Goal: Task Accomplishment & Management: Complete application form

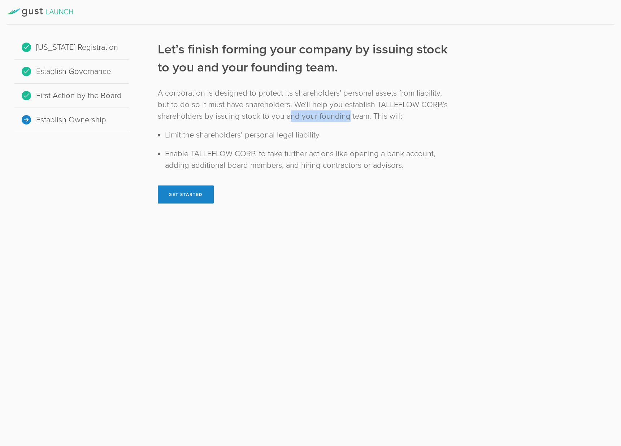
drag, startPoint x: 287, startPoint y: 117, endPoint x: 347, endPoint y: 116, distance: 59.6
click at [347, 116] on div "A corporation is designed to protect its shareholders' personal assets from lia…" at bounding box center [303, 104] width 290 height 35
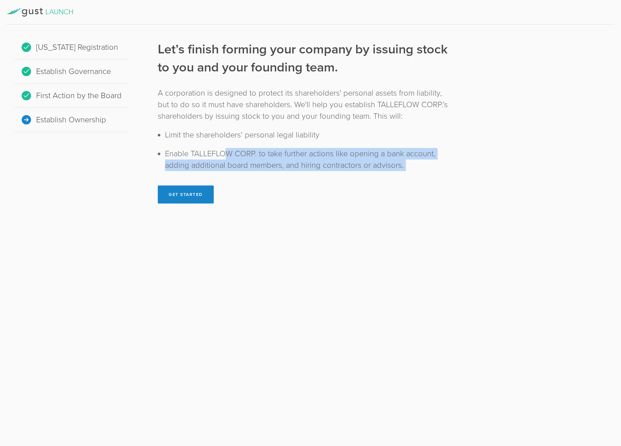
drag, startPoint x: 404, startPoint y: 174, endPoint x: 218, endPoint y: 151, distance: 188.1
click at [222, 153] on div "Let’s finish forming your company by issuing stock to you and your founding tea…" at bounding box center [303, 121] width 290 height 163
click at [187, 198] on button "Get Started" at bounding box center [186, 195] width 56 height 18
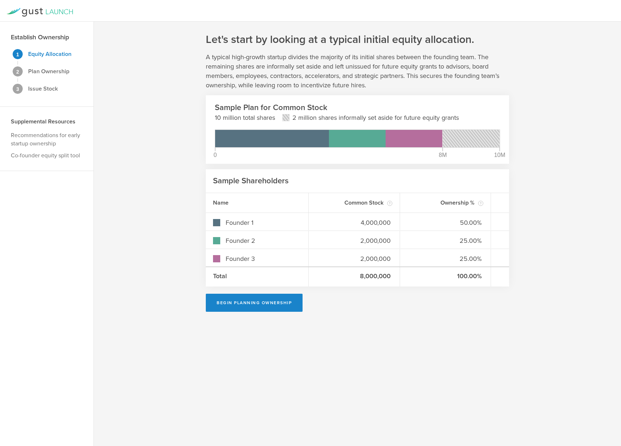
click at [183, 165] on div "Let's start by looking at a typical initial equity allocation. A typical high-g…" at bounding box center [357, 234] width 527 height 425
click at [369, 227] on div "4,000,000" at bounding box center [354, 221] width 91 height 17
click at [368, 254] on gust-number-field "2,000,000" at bounding box center [354, 258] width 77 height 9
click at [248, 304] on button "Begin Planning Ownership" at bounding box center [254, 303] width 97 height 18
type input "[PERSON_NAME]"
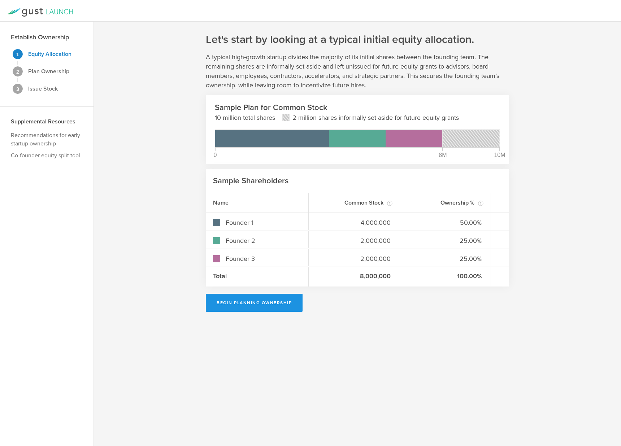
type input "-"
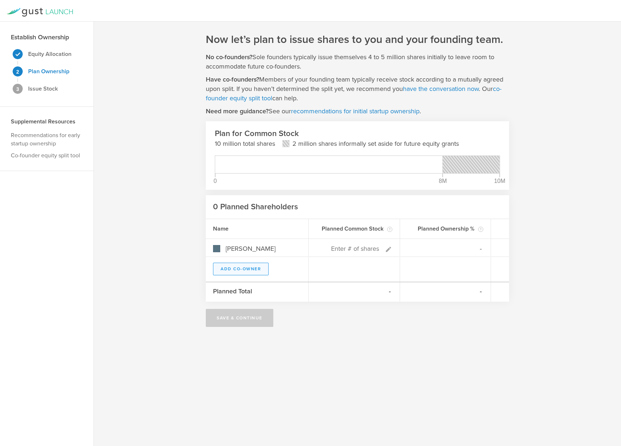
click at [227, 270] on button "Add Co-Owner" at bounding box center [241, 269] width 56 height 13
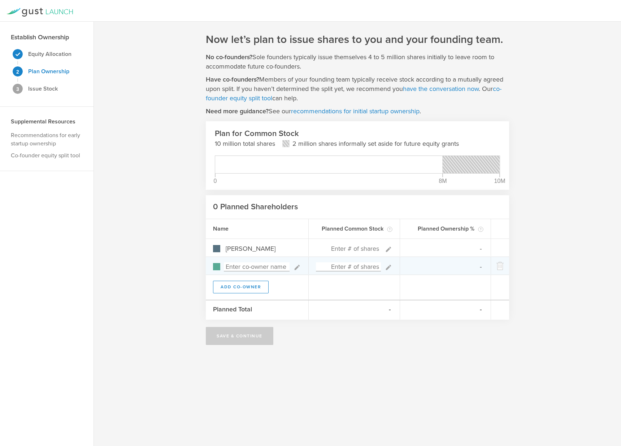
click at [218, 268] on div at bounding box center [216, 266] width 7 height 7
click at [239, 268] on input at bounding box center [257, 266] width 66 height 9
type input "[PERSON_NAME]"
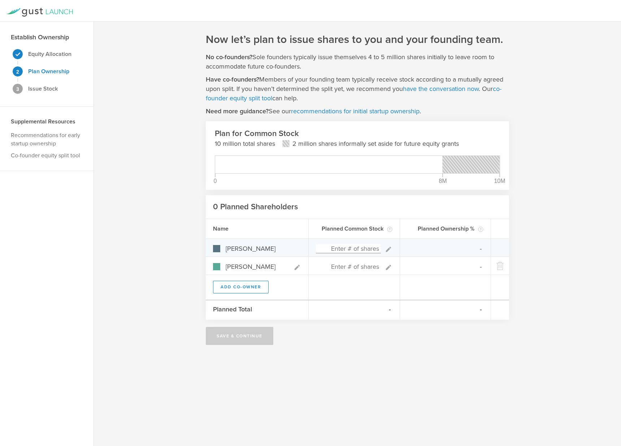
type input "0%"
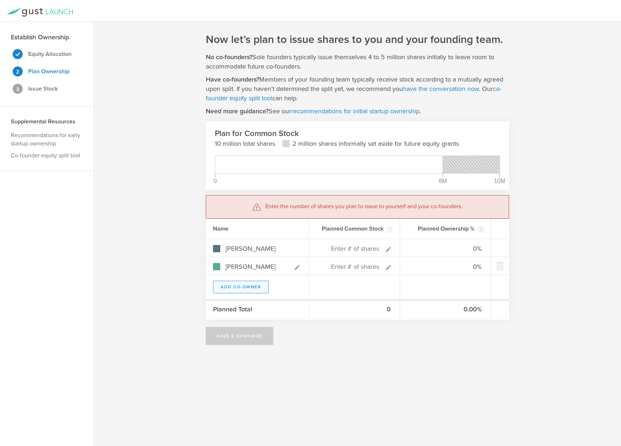
type input "[PERSON_NAME]"
click at [238, 286] on button "Add Co-Owner" at bounding box center [241, 287] width 56 height 13
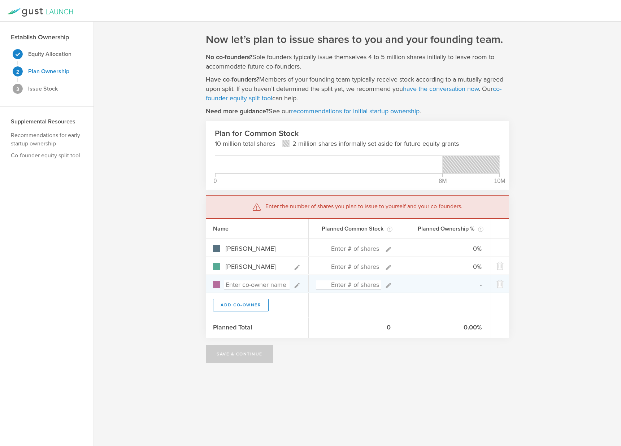
click at [240, 285] on input at bounding box center [257, 285] width 66 height 9
type input "[PERSON_NAME] Srdhar Gu"
type input "0%"
click at [240, 286] on input "[PERSON_NAME] [PERSON_NAME]" at bounding box center [257, 285] width 66 height 9
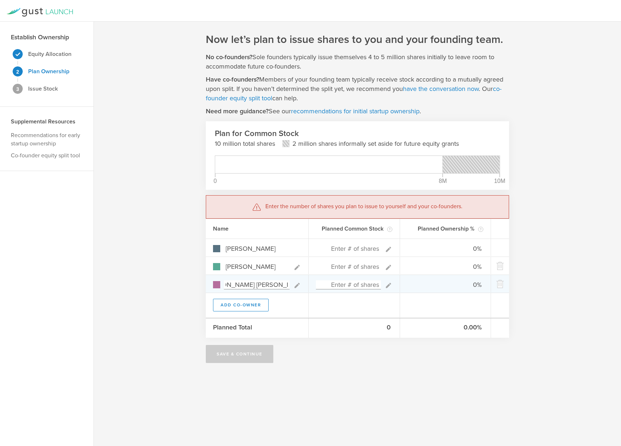
scroll to position [0, 0]
drag, startPoint x: 262, startPoint y: 285, endPoint x: 212, endPoint y: 286, distance: 50.6
click at [212, 286] on div "[PERSON_NAME] [PERSON_NAME]" at bounding box center [257, 283] width 103 height 17
click at [252, 285] on input "[PERSON_NAME] [PERSON_NAME]" at bounding box center [257, 285] width 66 height 9
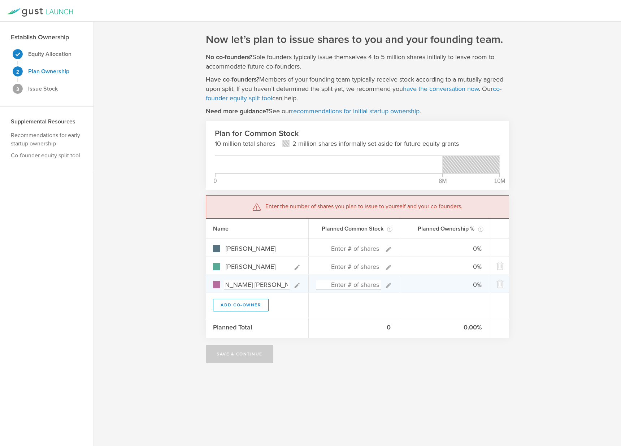
drag, startPoint x: 259, startPoint y: 284, endPoint x: 289, endPoint y: 287, distance: 29.7
click at [289, 287] on input "[PERSON_NAME] [PERSON_NAME]" at bounding box center [257, 285] width 66 height 9
type input "[PERSON_NAME] [PERSON_NAME]"
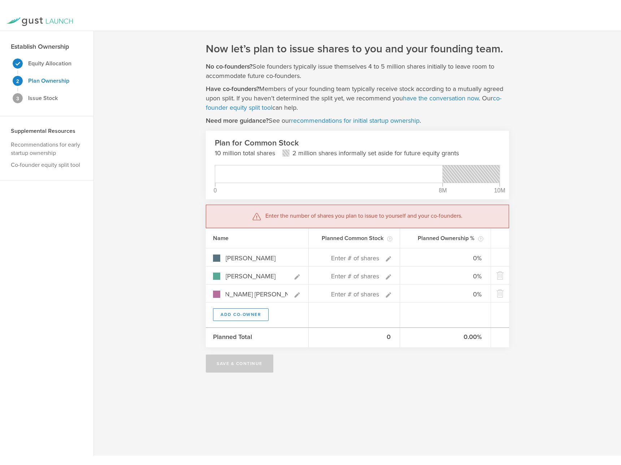
scroll to position [0, 0]
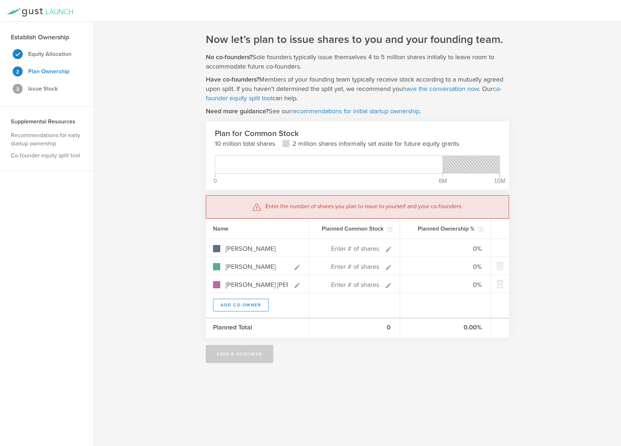
drag, startPoint x: 360, startPoint y: 370, endPoint x: 359, endPoint y: 364, distance: 6.3
click at [361, 370] on div "Now let’s plan to issue shares to you and your founding team. No co-founders? S…" at bounding box center [357, 234] width 527 height 425
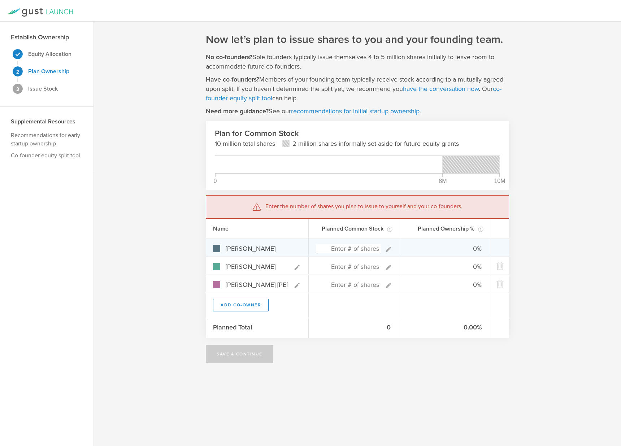
click at [360, 249] on input at bounding box center [348, 248] width 65 height 9
type input "24"
type input "100.00%"
type input "0.00%"
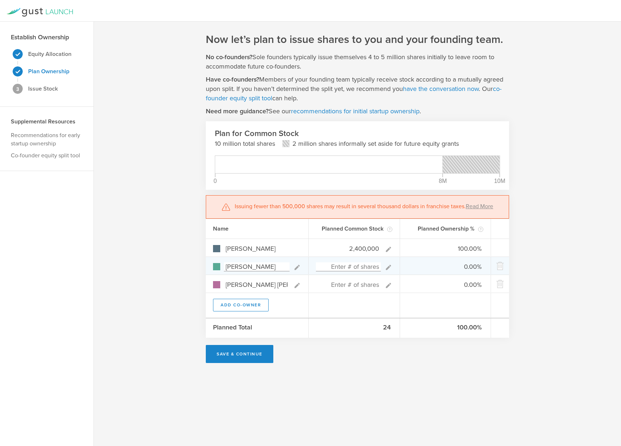
type input "2,400,000"
type gust-number-field "2400000"
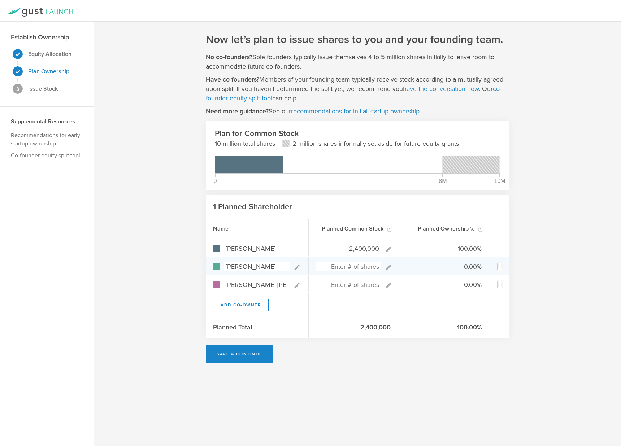
click at [351, 264] on input at bounding box center [348, 266] width 65 height 9
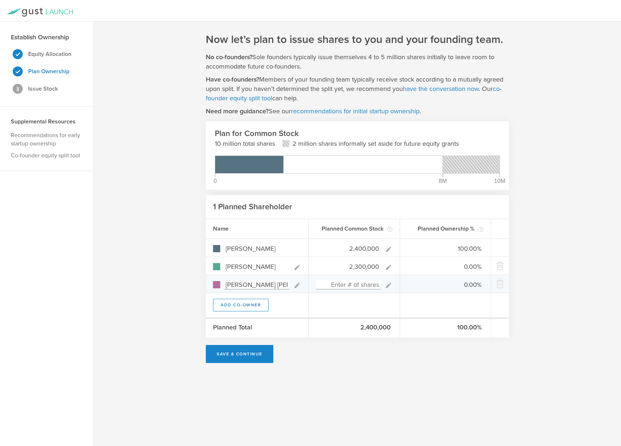
type input "2,300,000"
type gust-number-field "2300000"
type input "51.06%"
type input "48.94%"
click at [357, 281] on input at bounding box center [348, 285] width 65 height 9
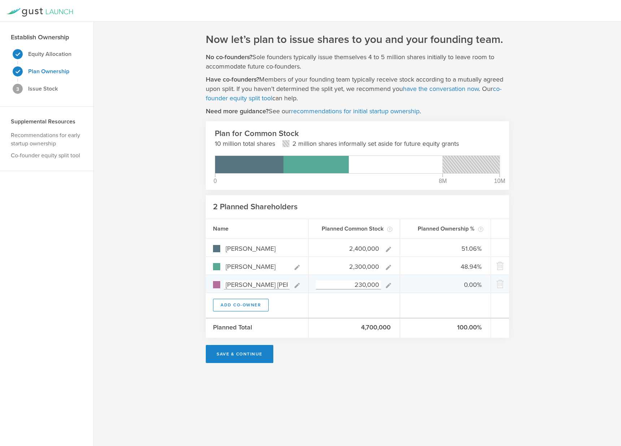
type input "2,300,000"
type input "34.29%"
type input "32.86%"
type input "2,300,000"
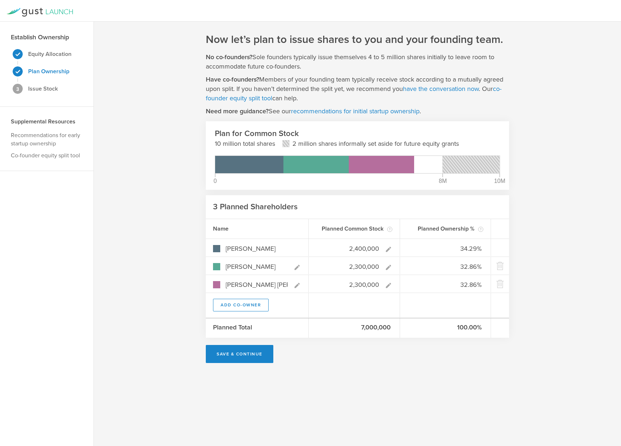
type gust-number-field "2300000"
drag, startPoint x: 217, startPoint y: 143, endPoint x: 260, endPoint y: 147, distance: 42.8
click at [260, 147] on p "10 million total shares" at bounding box center [245, 143] width 60 height 9
click at [422, 361] on div "Now let’s plan to issue shares to you and your founding team. No co-founders? S…" at bounding box center [357, 197] width 303 height 331
click at [310, 149] on div "Plan for Common Stock 10 million total shares 2 million shares informally set a…" at bounding box center [357, 159] width 285 height 61
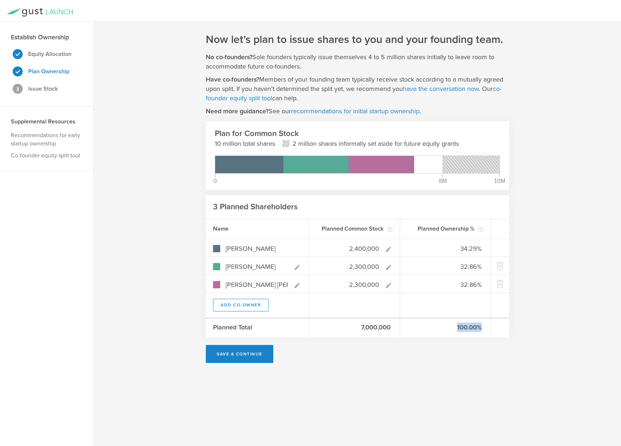
drag, startPoint x: 457, startPoint y: 330, endPoint x: 482, endPoint y: 326, distance: 25.1
click at [482, 326] on div "100.00%" at bounding box center [445, 327] width 91 height 19
drag, startPoint x: 361, startPoint y: 330, endPoint x: 393, endPoint y: 329, distance: 31.8
click at [393, 329] on div "7,000,000" at bounding box center [354, 327] width 91 height 19
click at [221, 150] on div "Plan for Common Stock 10 million total shares 2 million shares informally set a…" at bounding box center [357, 159] width 285 height 61
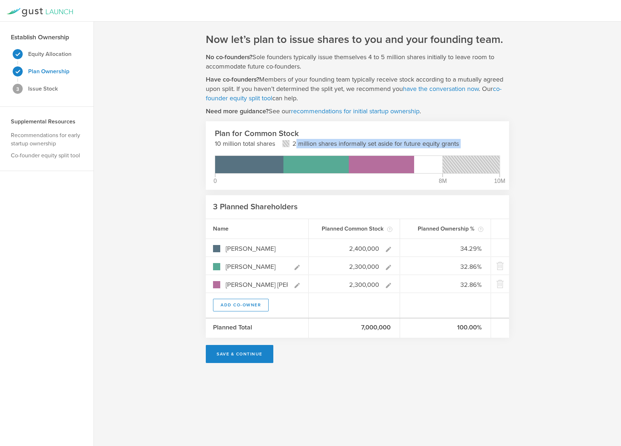
drag, startPoint x: 297, startPoint y: 144, endPoint x: 467, endPoint y: 150, distance: 169.8
click at [467, 150] on div "Plan for Common Stock 10 million total shares 2 million shares informally set a…" at bounding box center [357, 159] width 285 height 61
click at [502, 392] on div "Now let’s plan to issue shares to you and your founding team. No co-founders? S…" at bounding box center [357, 234] width 527 height 425
drag, startPoint x: 24, startPoint y: 93, endPoint x: 71, endPoint y: 94, distance: 46.9
click at [71, 94] on div "Establish Ownership Equity Allocation Plan Ownership 3 Issue Stock" at bounding box center [47, 64] width 94 height 85
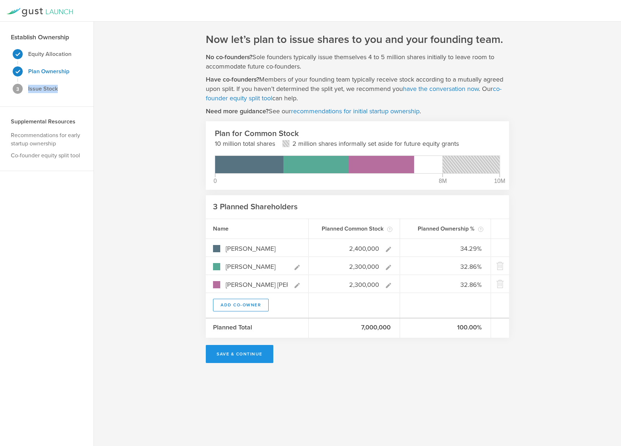
click at [234, 360] on button "Save & Continue" at bounding box center [240, 354] width 68 height 18
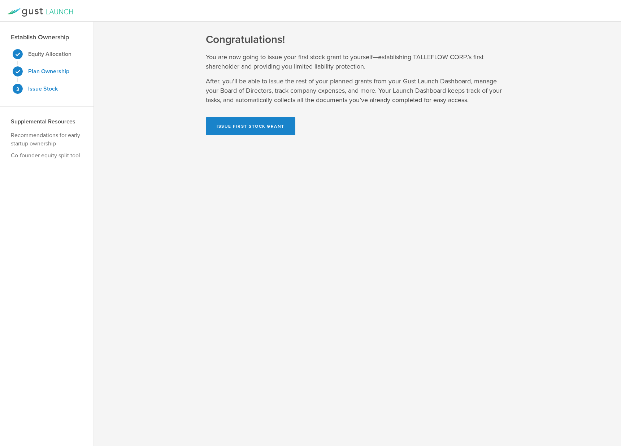
click at [42, 71] on strong "Plan Ownership" at bounding box center [48, 71] width 41 height 7
